Goal: Task Accomplishment & Management: Complete application form

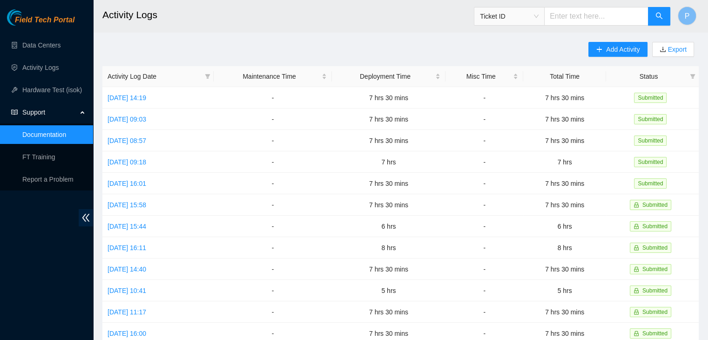
click at [45, 77] on ul "Data Centers Activity Logs Hardware Test (isok) Support Documentation FT Traini…" at bounding box center [46, 112] width 93 height 156
click at [48, 67] on link "Activity Logs" at bounding box center [40, 67] width 37 height 7
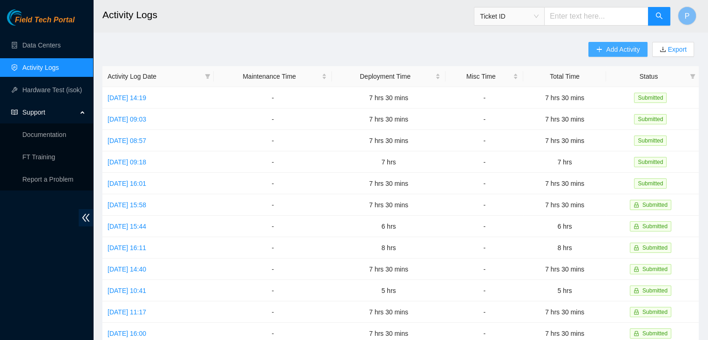
click at [615, 47] on span "Add Activity" at bounding box center [623, 49] width 34 height 10
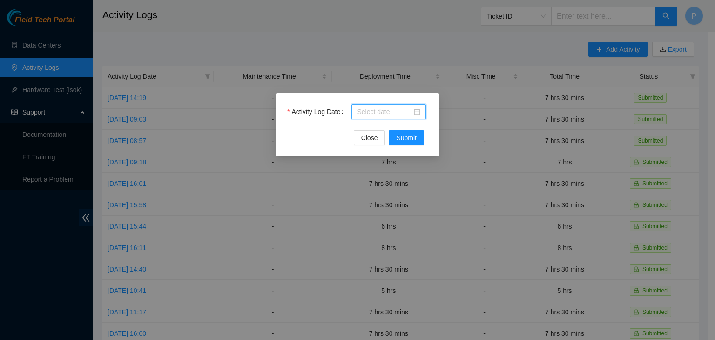
click at [374, 109] on input "Activity Log Date" at bounding box center [384, 112] width 55 height 10
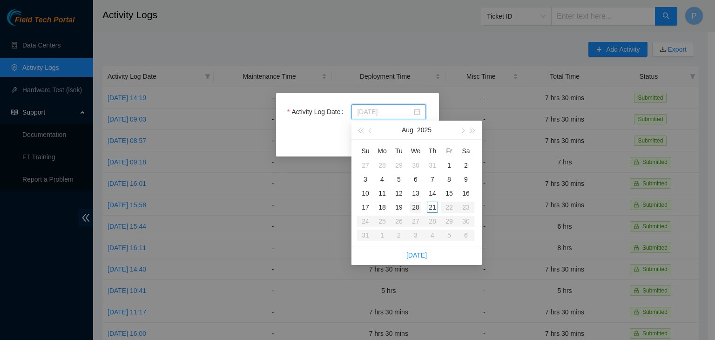
type input "[DATE]"
click at [413, 208] on div "20" at bounding box center [415, 207] width 11 height 11
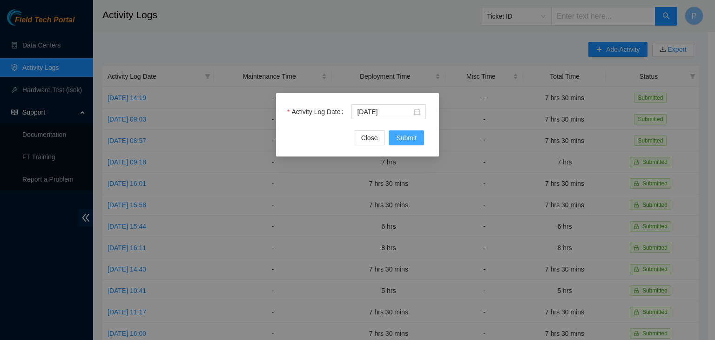
click at [411, 130] on button "Submit" at bounding box center [406, 137] width 35 height 15
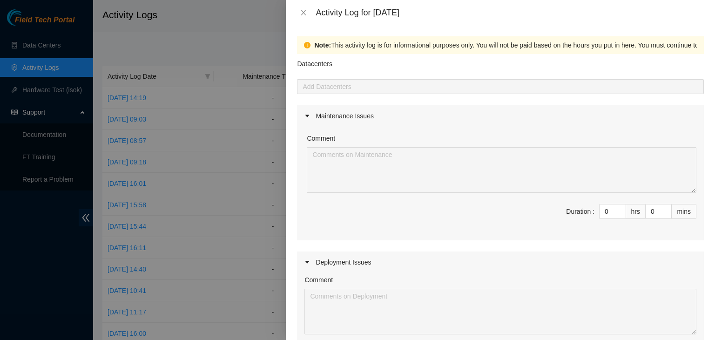
click at [402, 89] on div at bounding box center [500, 86] width 402 height 11
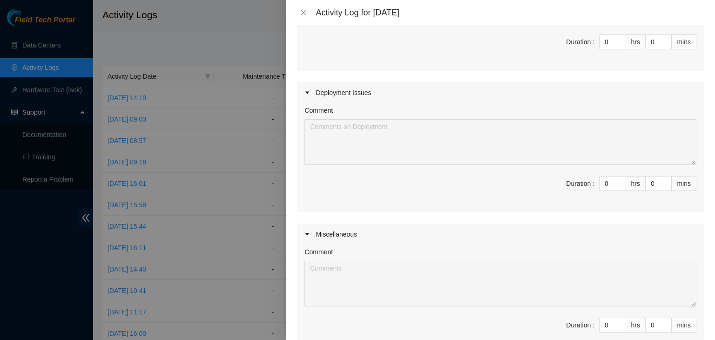
scroll to position [183, 0]
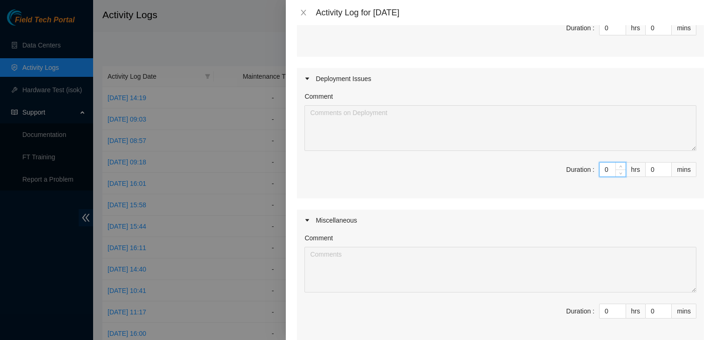
click at [607, 170] on input "0" at bounding box center [612, 169] width 26 height 14
type input "08"
type input "8"
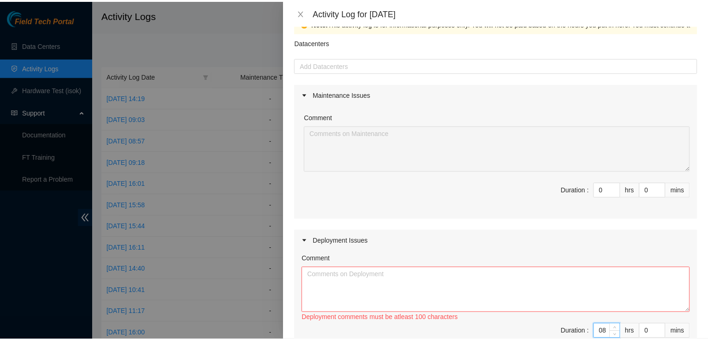
scroll to position [0, 0]
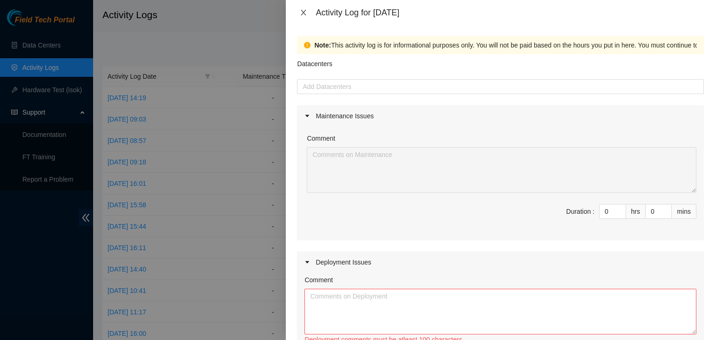
type input "8"
click at [305, 15] on icon "close" at bounding box center [303, 12] width 7 height 7
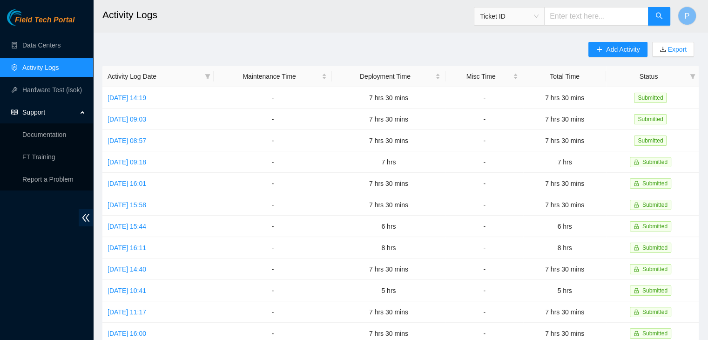
click at [51, 258] on div "Field Tech Portal Data Centers Activity Logs Hardware Test (isok) Support Docum…" at bounding box center [46, 174] width 93 height 330
click at [59, 43] on link "Data Centers" at bounding box center [41, 44] width 38 height 7
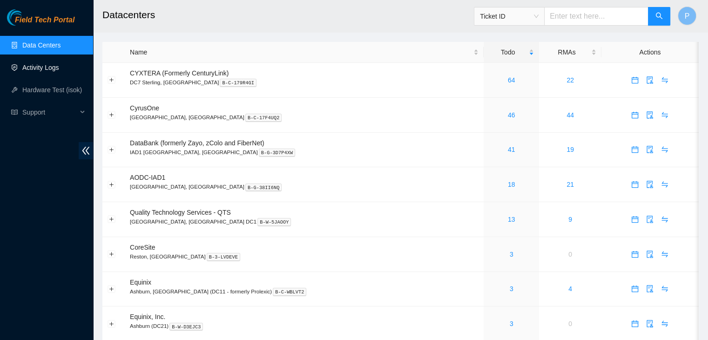
click at [46, 69] on link "Activity Logs" at bounding box center [40, 67] width 37 height 7
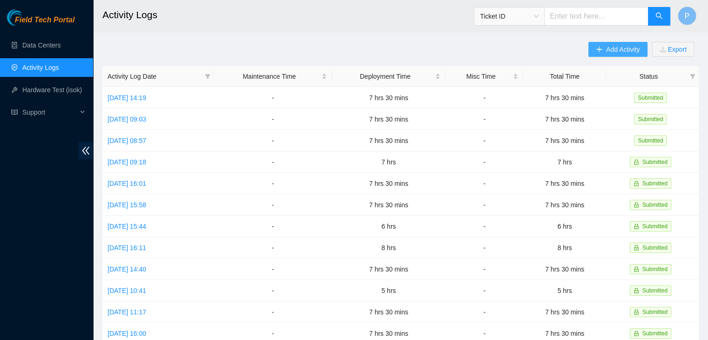
click at [607, 50] on span "Add Activity" at bounding box center [623, 49] width 34 height 10
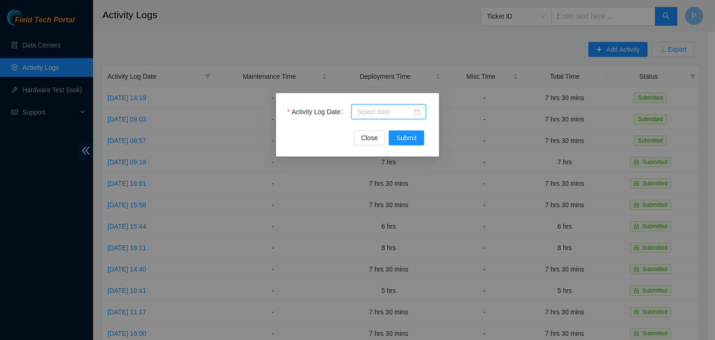
click at [376, 114] on input "Activity Log Date" at bounding box center [384, 112] width 55 height 10
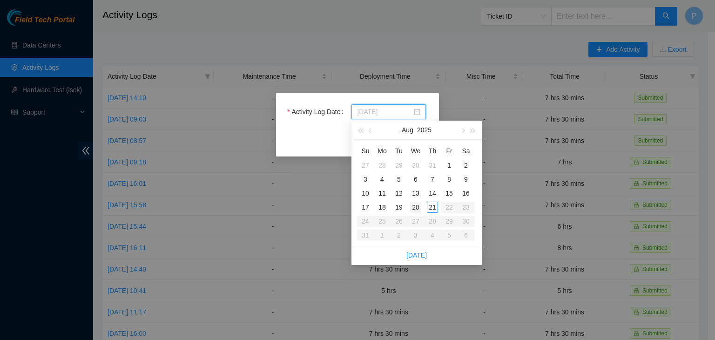
type input "[DATE]"
click at [421, 211] on td "20" at bounding box center [415, 207] width 17 height 14
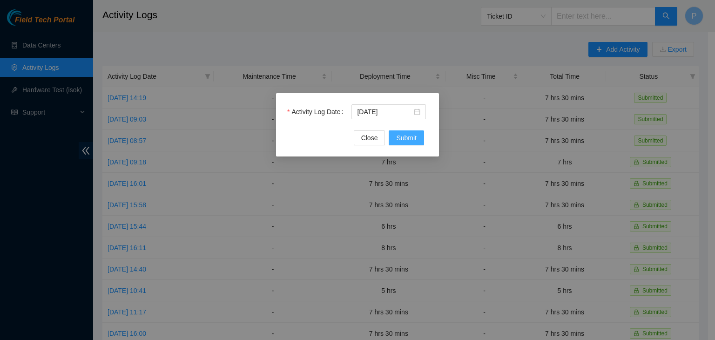
click at [413, 138] on span "Submit" at bounding box center [406, 138] width 20 height 10
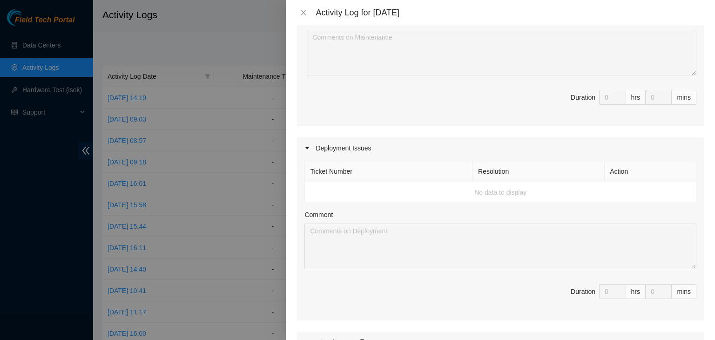
scroll to position [219, 0]
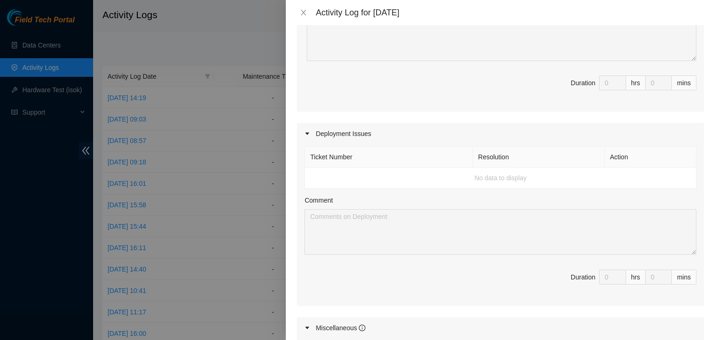
click at [326, 177] on td "No data to display" at bounding box center [500, 178] width 391 height 21
click at [310, 134] on div at bounding box center [309, 133] width 11 height 10
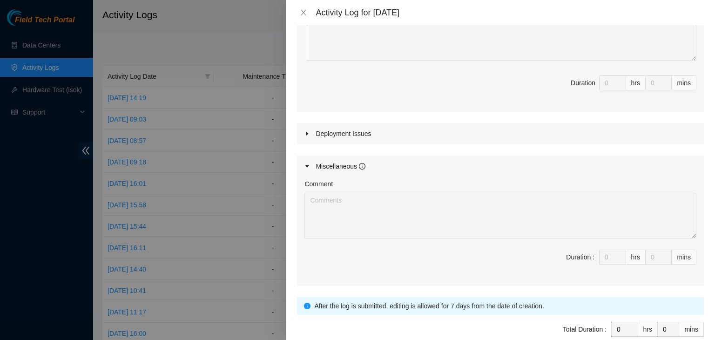
click at [310, 134] on div at bounding box center [309, 133] width 11 height 10
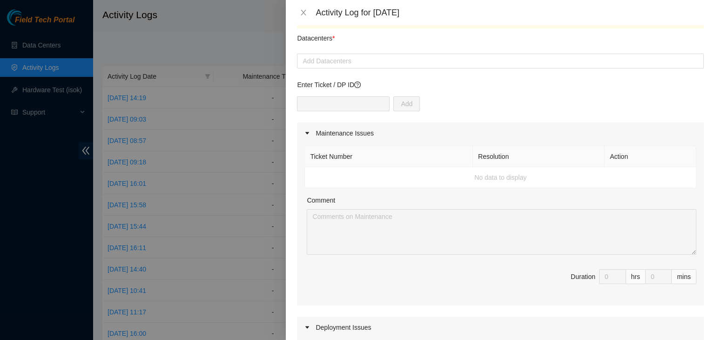
scroll to position [25, 0]
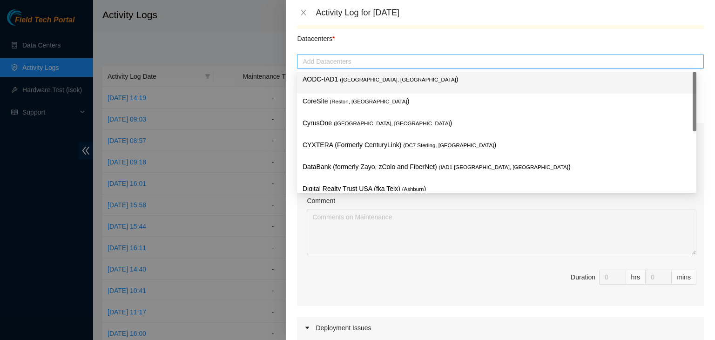
click at [337, 63] on div at bounding box center [500, 61] width 402 height 11
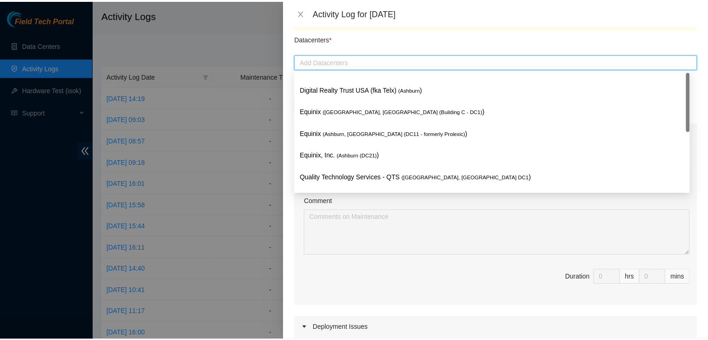
scroll to position [0, 0]
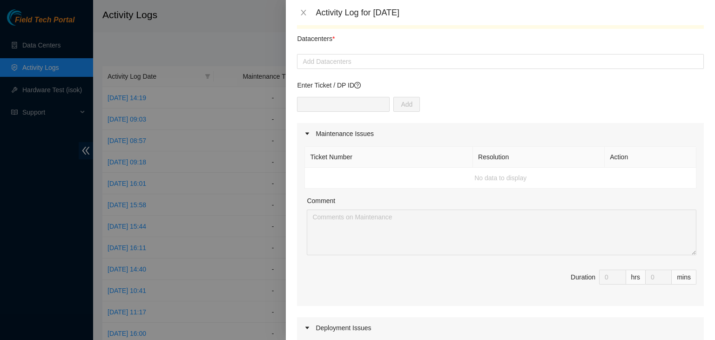
click at [298, 226] on div "Ticket Number Resolution Action No data to display Comment Duration 0 hrs 0 mins" at bounding box center [500, 225] width 407 height 162
click at [7, 304] on div at bounding box center [357, 170] width 715 height 340
click at [303, 15] on icon "close" at bounding box center [303, 12] width 7 height 7
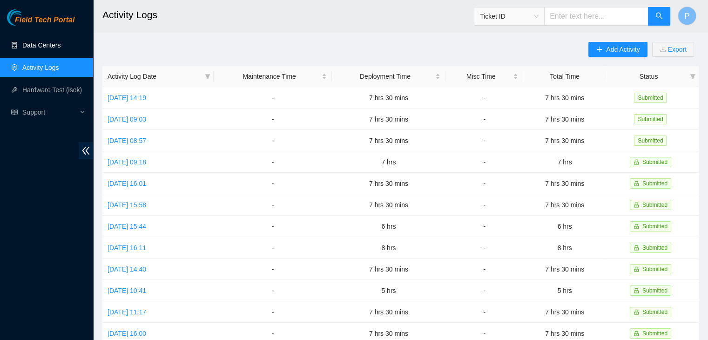
click at [43, 49] on link "Data Centers" at bounding box center [41, 44] width 38 height 7
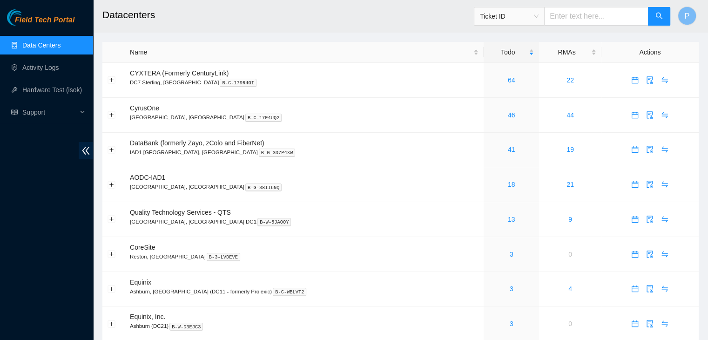
click at [86, 224] on div "Field Tech Portal Data Centers Activity Logs Hardware Test (isok) Support" at bounding box center [46, 174] width 93 height 330
click at [58, 230] on div "Field Tech Portal Data Centers Activity Logs Hardware Test (isok) Support" at bounding box center [46, 174] width 93 height 330
